Goal: Information Seeking & Learning: Learn about a topic

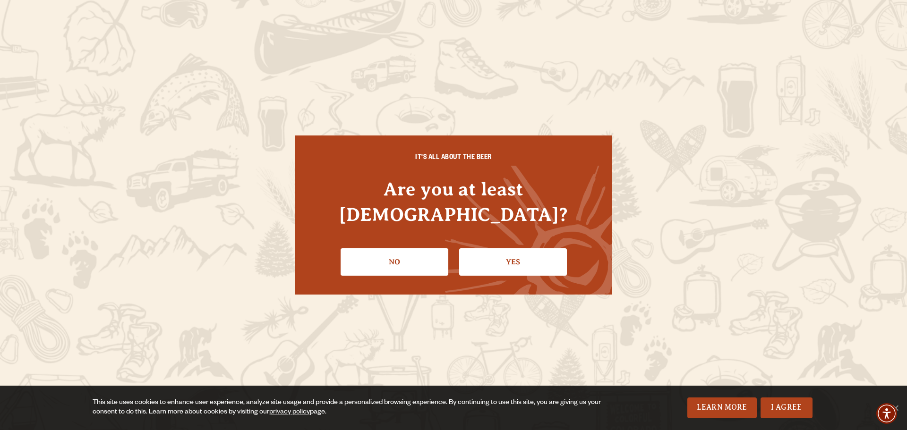
click at [521, 249] on link "Yes" at bounding box center [513, 262] width 108 height 27
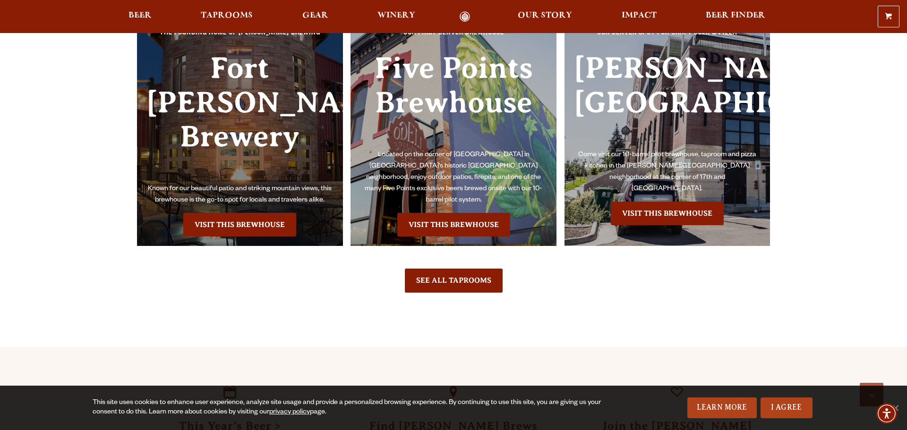
scroll to position [2240, 0]
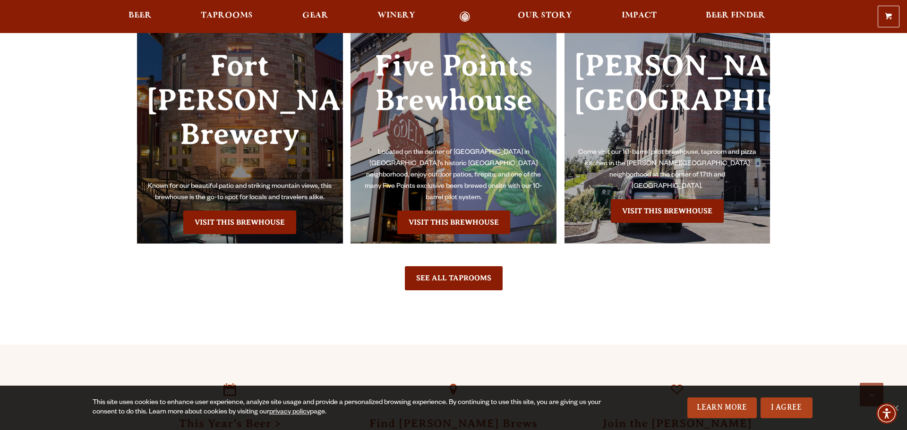
click at [244, 211] on link "Visit this Brewhouse" at bounding box center [239, 223] width 113 height 24
click at [486, 212] on link "Visit this Brewhouse" at bounding box center [453, 223] width 113 height 24
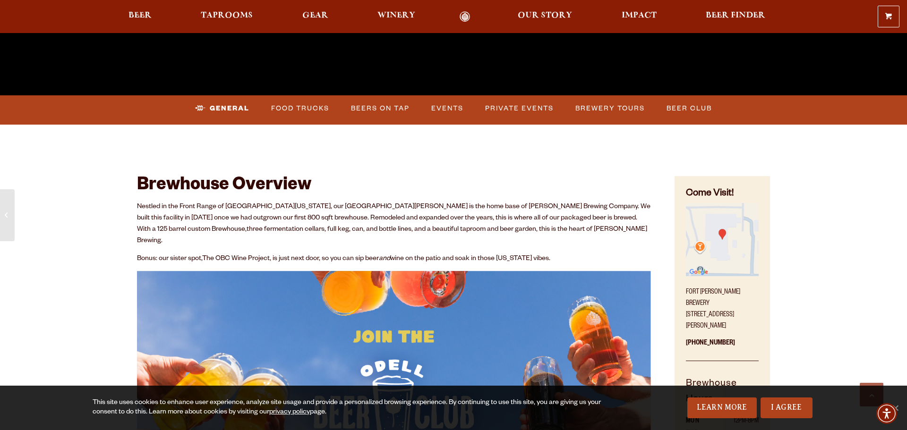
scroll to position [389, 0]
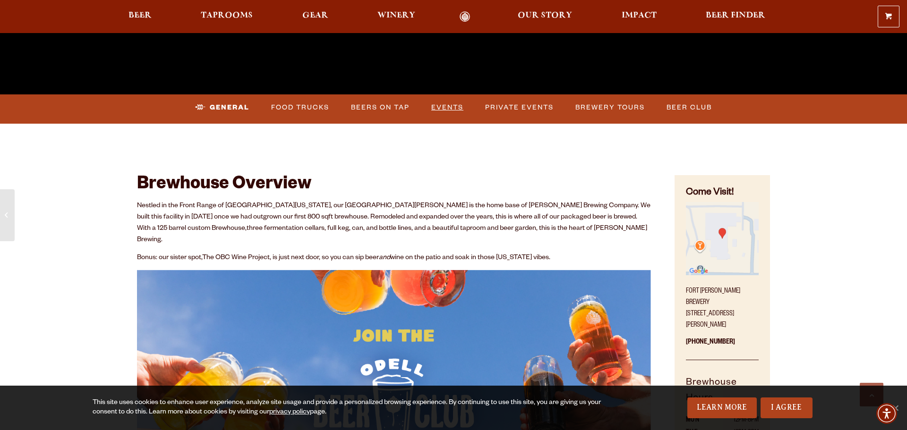
click at [446, 103] on link "Events" at bounding box center [448, 108] width 40 height 22
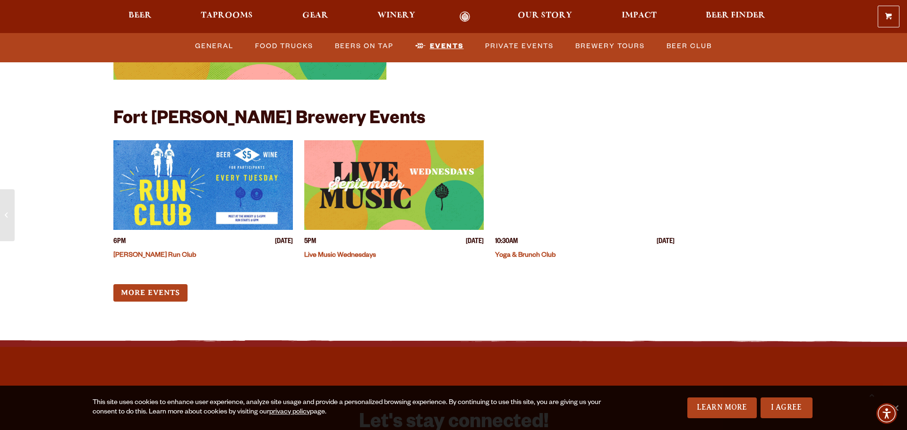
scroll to position [3712, 0]
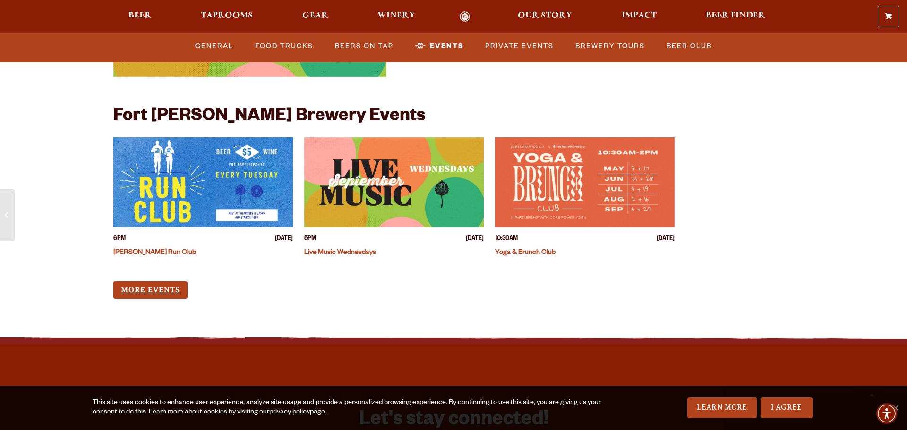
click at [150, 283] on link "More Events" at bounding box center [150, 290] width 74 height 17
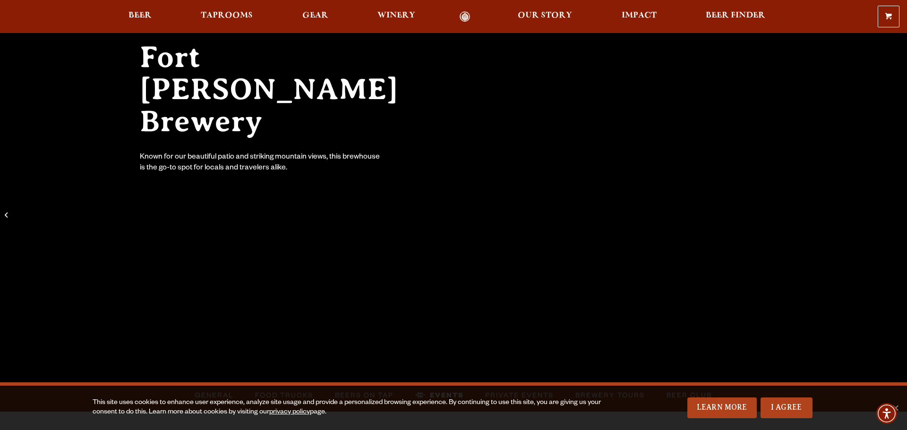
scroll to position [110, 0]
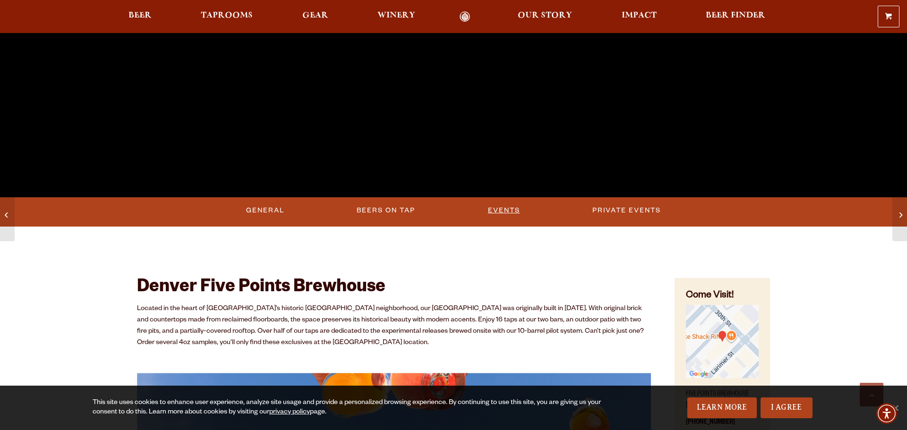
click at [501, 210] on link "Events" at bounding box center [504, 211] width 40 height 22
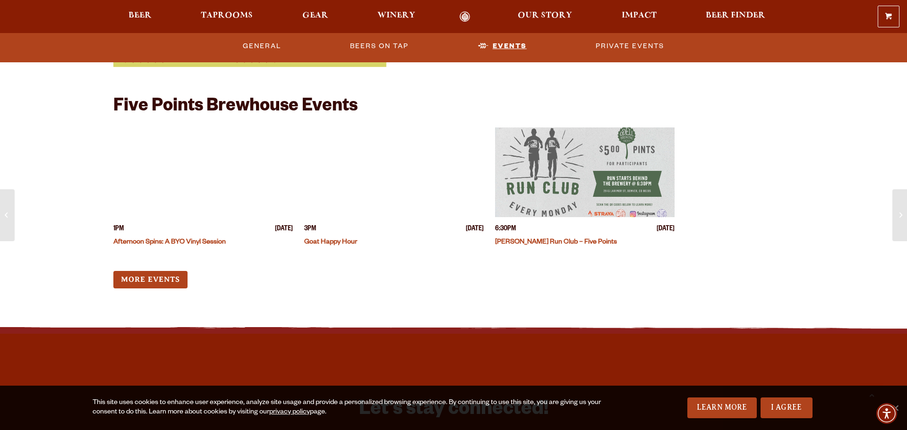
scroll to position [2979, 0]
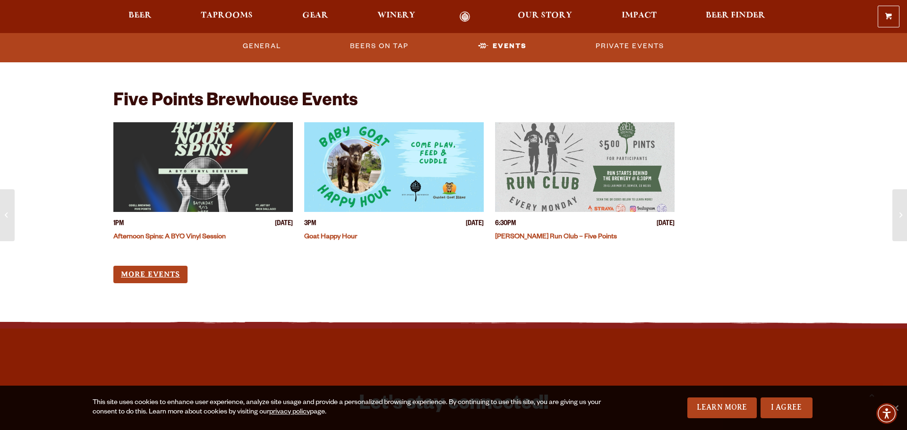
click at [157, 276] on link "More Events" at bounding box center [150, 274] width 74 height 17
click at [221, 19] on span "Taprooms" at bounding box center [227, 16] width 52 height 8
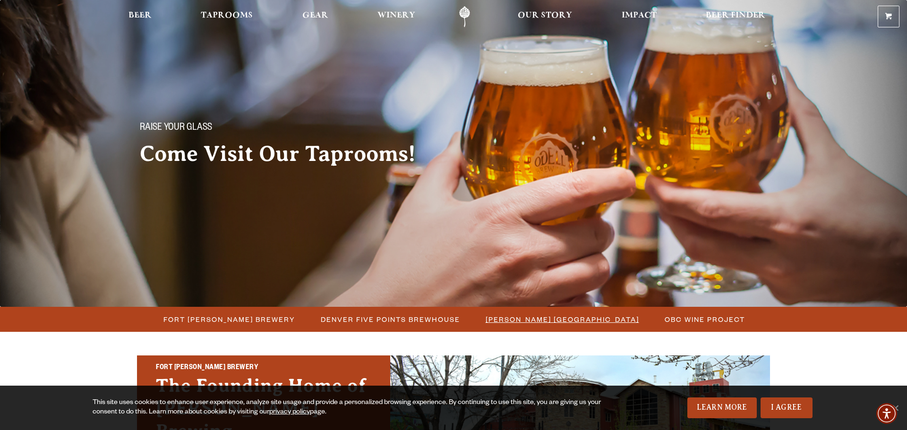
click at [572, 318] on span "[PERSON_NAME] [GEOGRAPHIC_DATA]" at bounding box center [563, 320] width 154 height 14
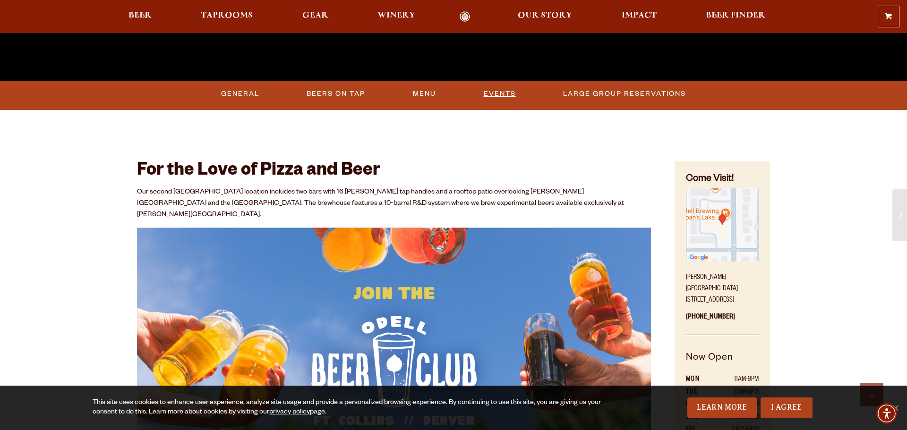
click at [504, 95] on link "Events" at bounding box center [500, 94] width 40 height 22
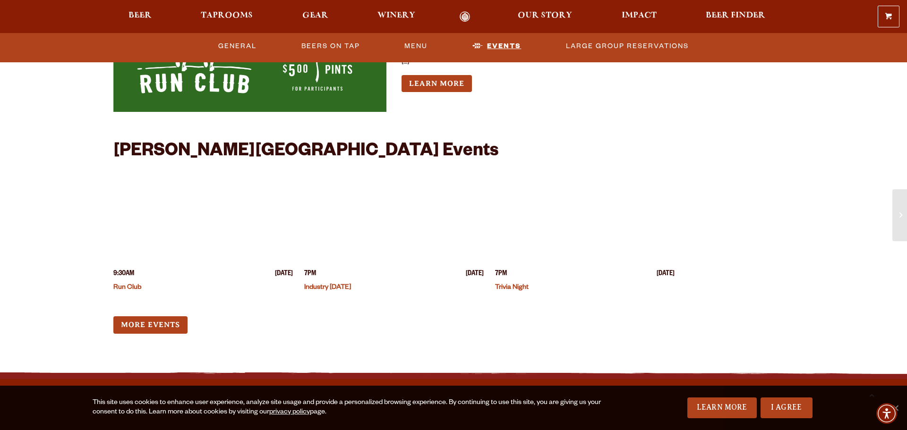
scroll to position [2469, 0]
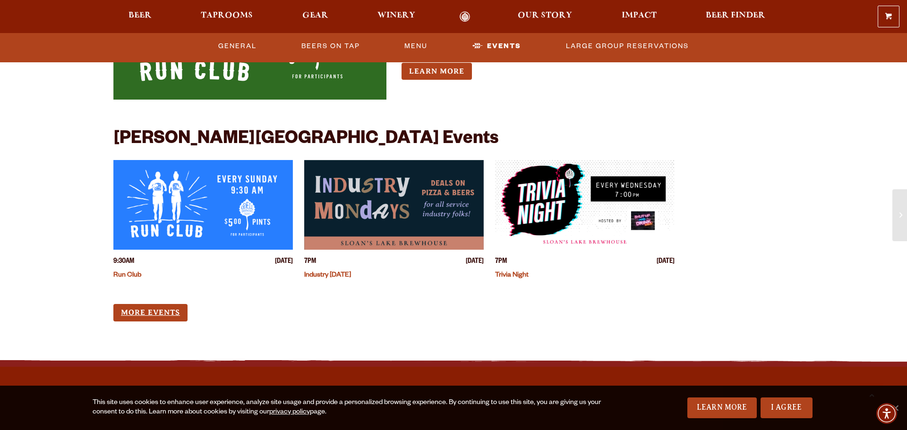
click at [158, 308] on link "More Events" at bounding box center [150, 312] width 74 height 17
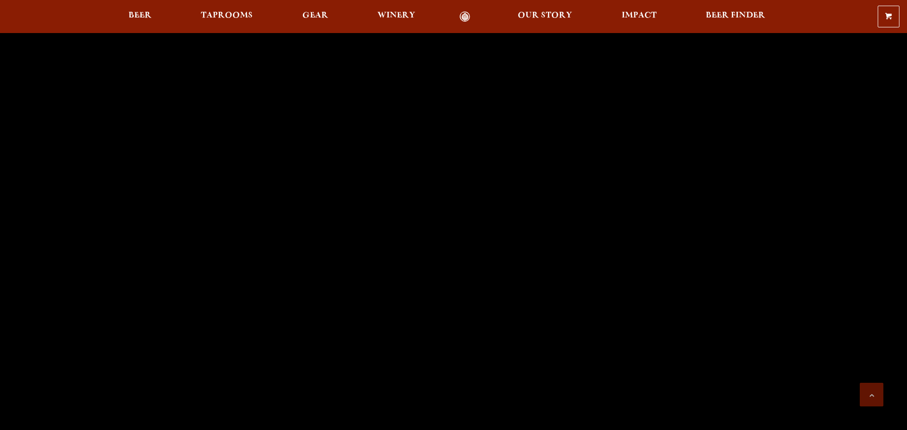
scroll to position [2240, 0]
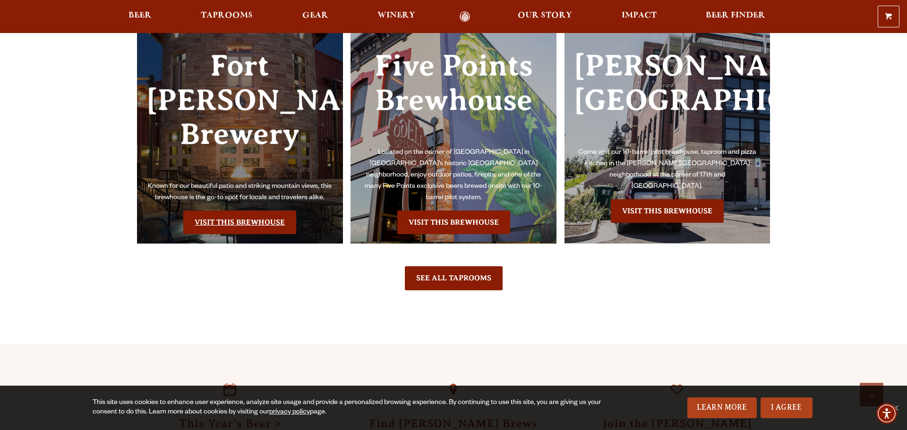
click at [240, 211] on link "Visit this Brewhouse" at bounding box center [239, 223] width 113 height 24
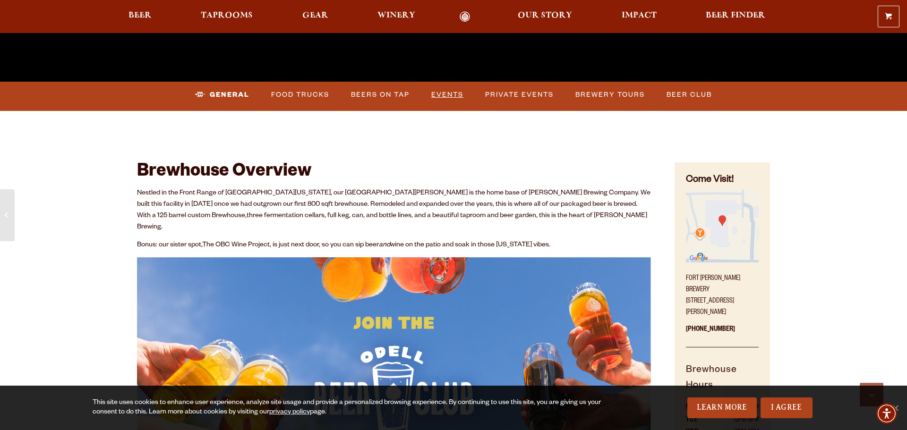
click at [453, 98] on link "Events" at bounding box center [448, 95] width 40 height 22
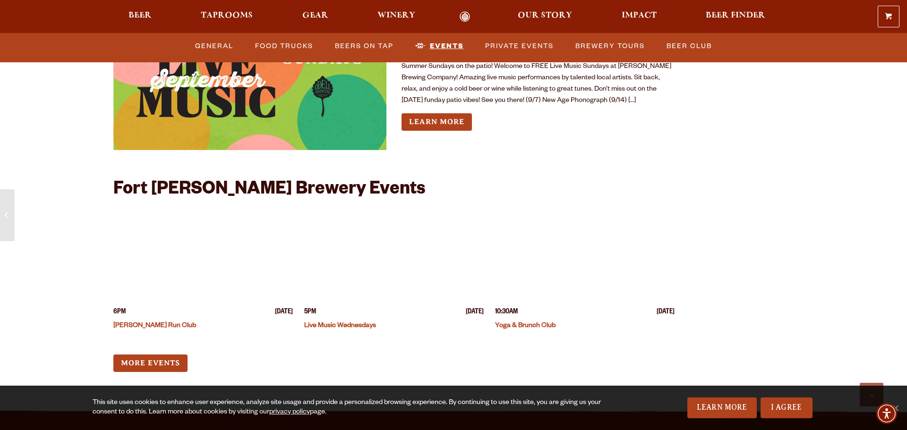
scroll to position [3646, 0]
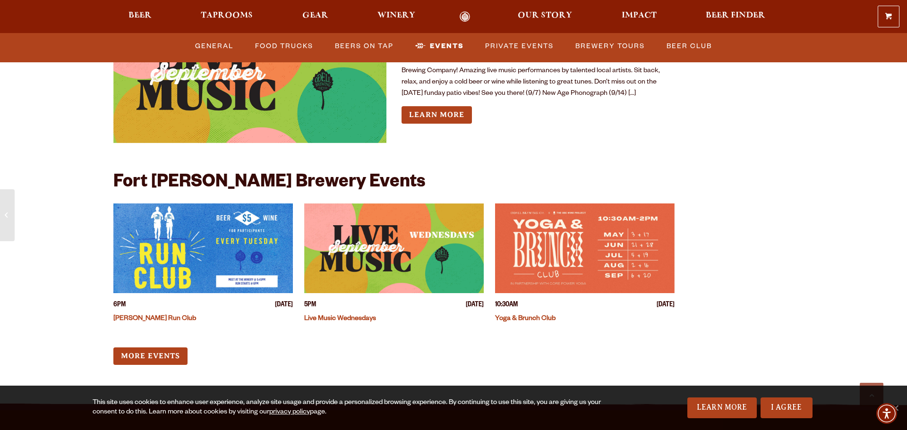
click at [407, 247] on img "View event details" at bounding box center [394, 249] width 180 height 90
